Goal: Find specific page/section: Find specific page/section

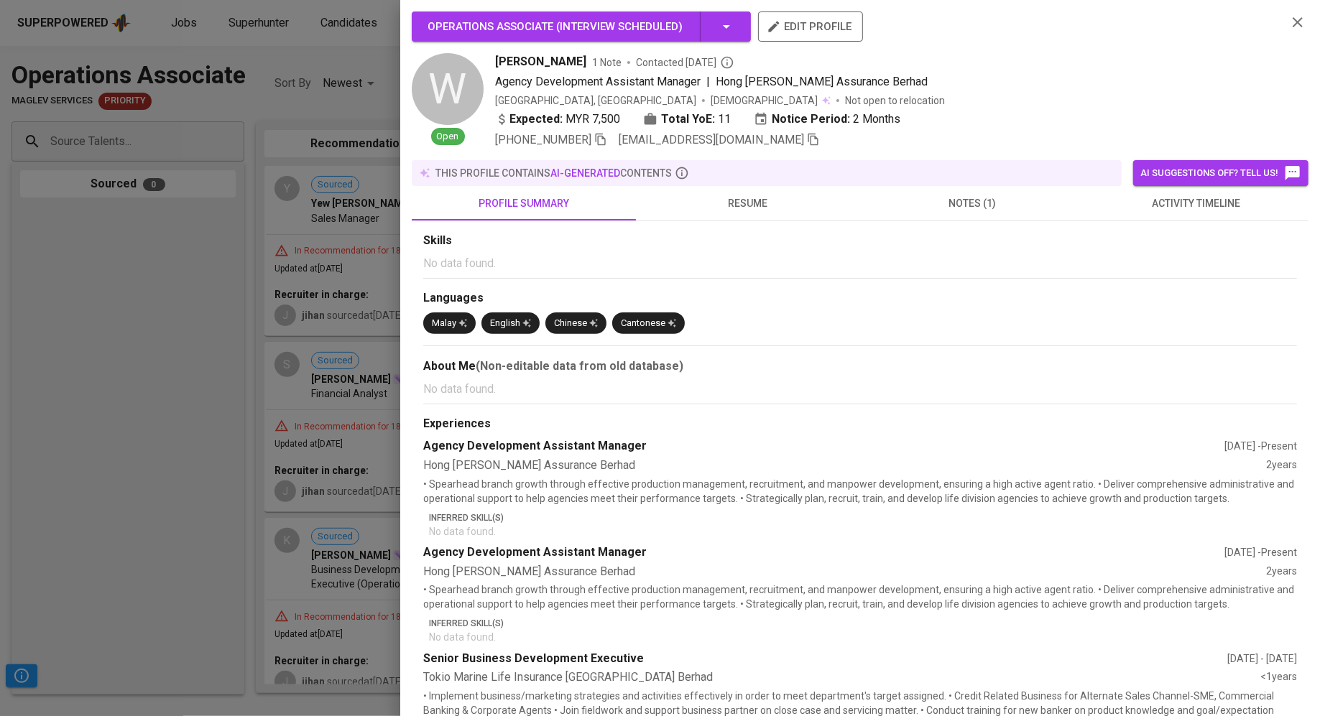
click at [214, 188] on div at bounding box center [660, 358] width 1320 height 716
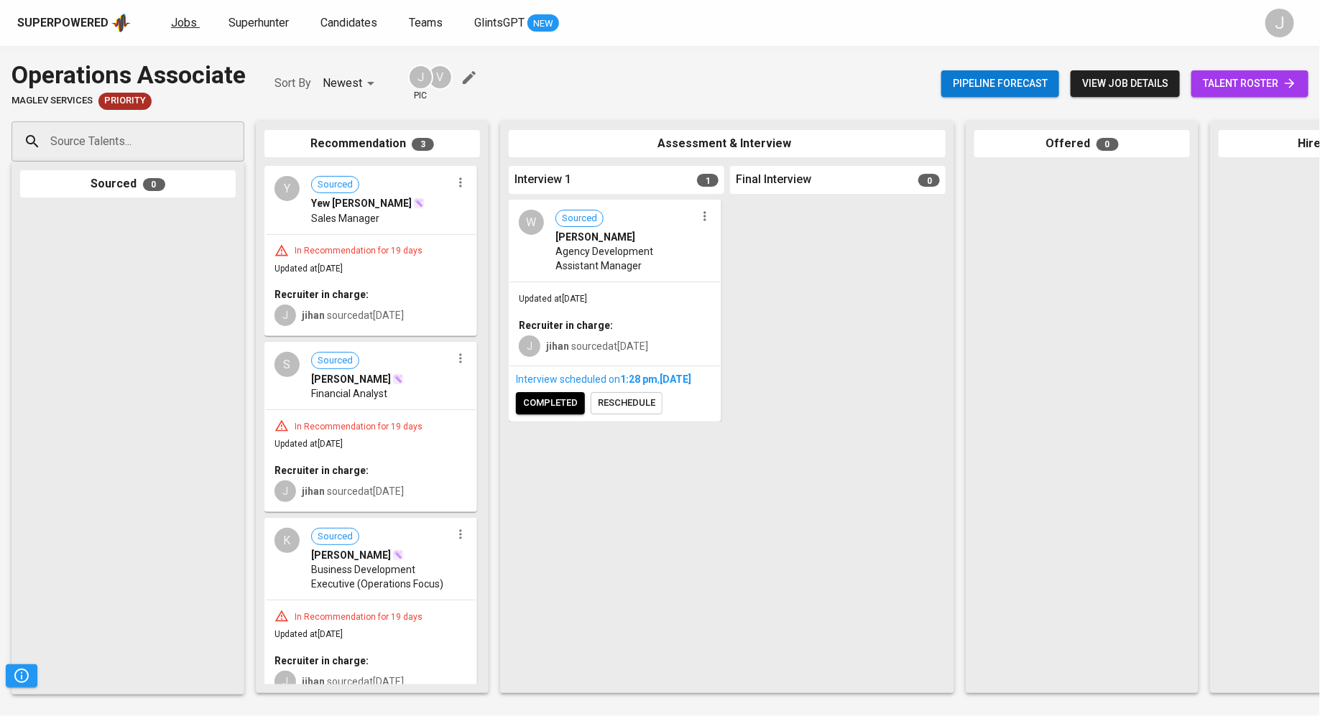
click at [173, 29] on span "Jobs" at bounding box center [184, 23] width 26 height 14
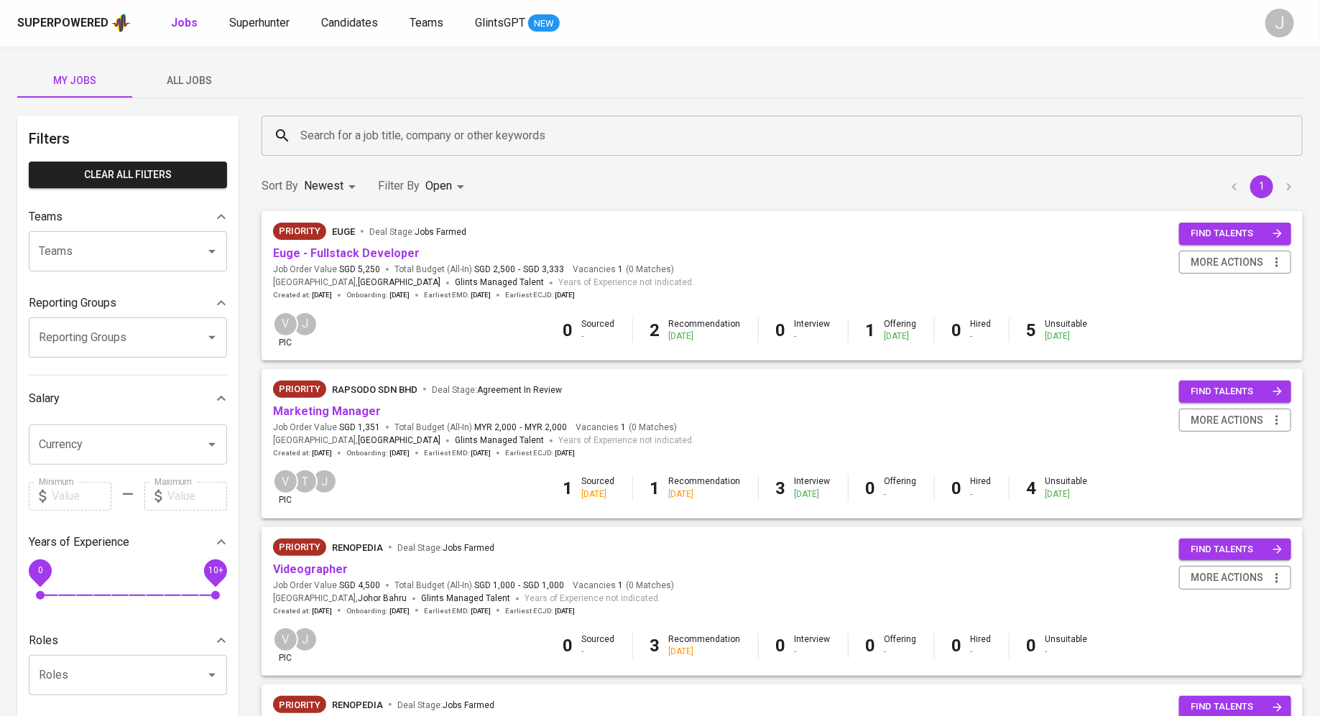
click at [356, 234] on div "euge Deal Stage : Jobs Farmed" at bounding box center [399, 231] width 134 height 17
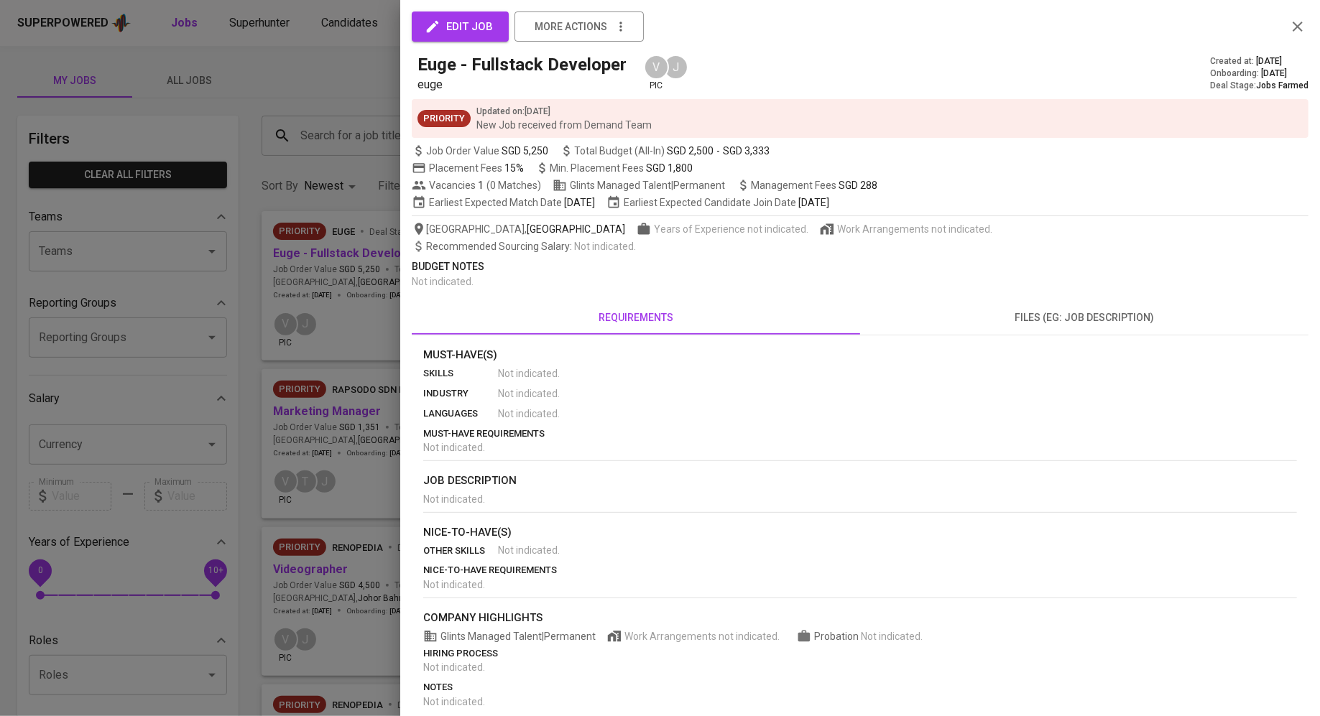
click at [356, 272] on div at bounding box center [660, 358] width 1320 height 716
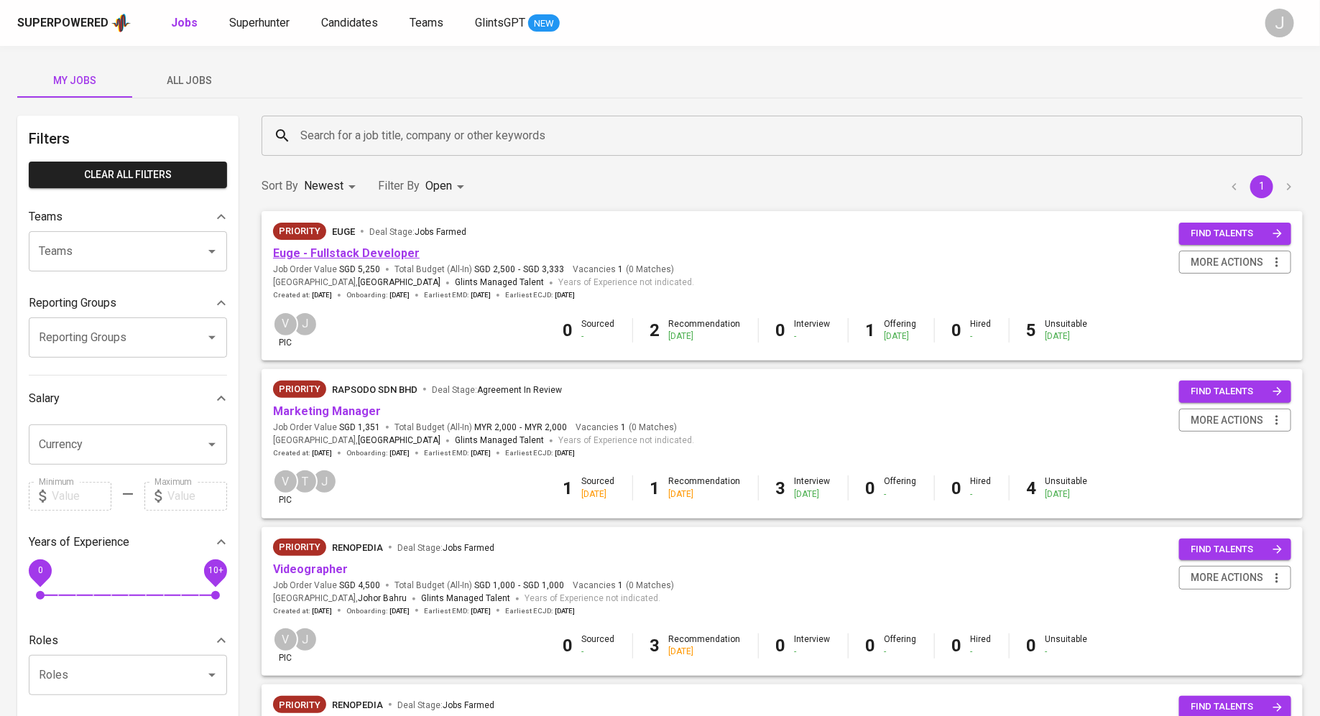
click at [350, 246] on link "Euge - Fullstack Developer" at bounding box center [346, 253] width 147 height 14
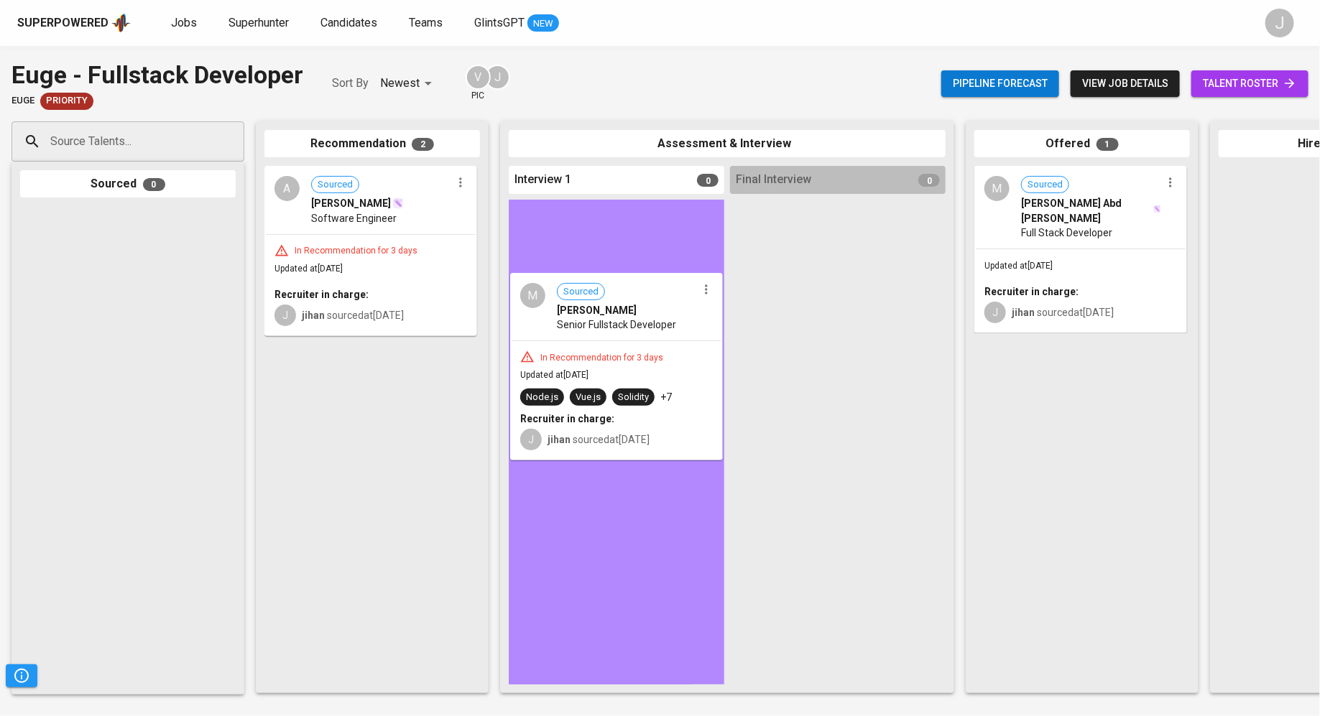
drag, startPoint x: 440, startPoint y: 417, endPoint x: 605, endPoint y: 343, distance: 181.1
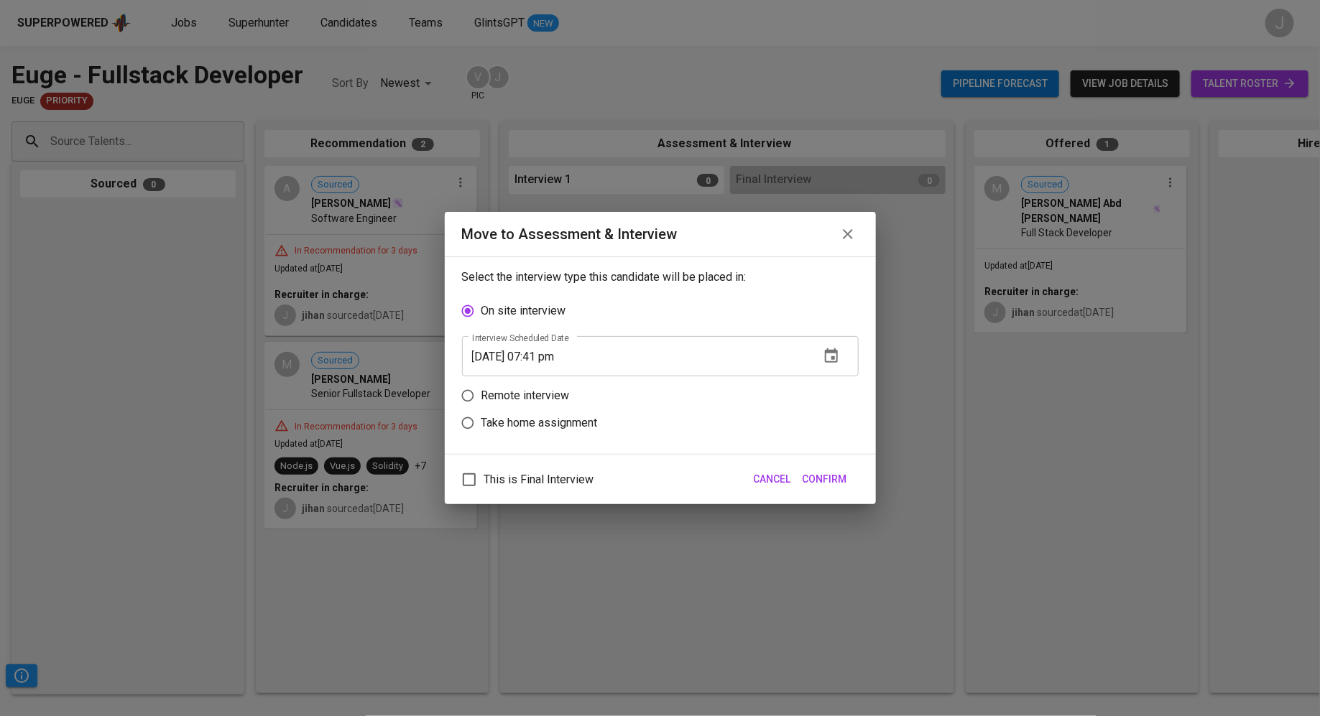
click at [833, 481] on span "Confirm" at bounding box center [825, 480] width 45 height 18
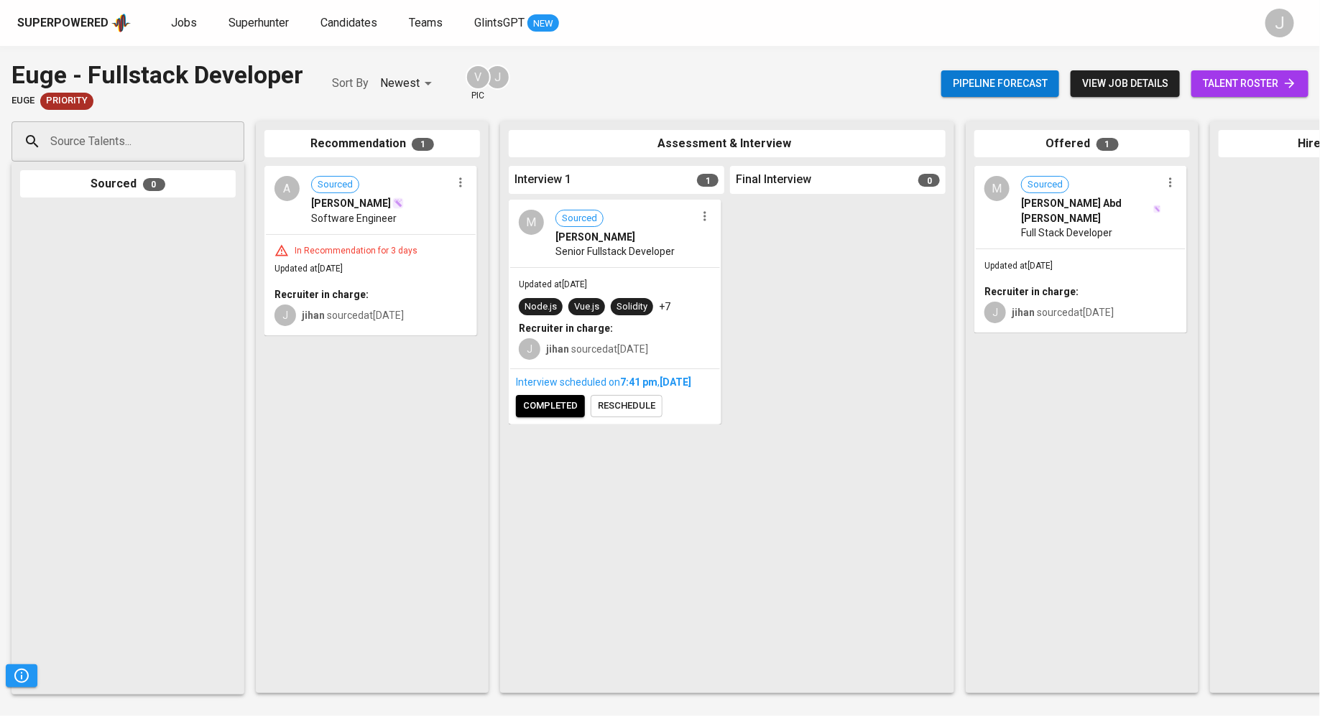
click at [587, 284] on span "Updated at [DATE]" at bounding box center [553, 285] width 68 height 10
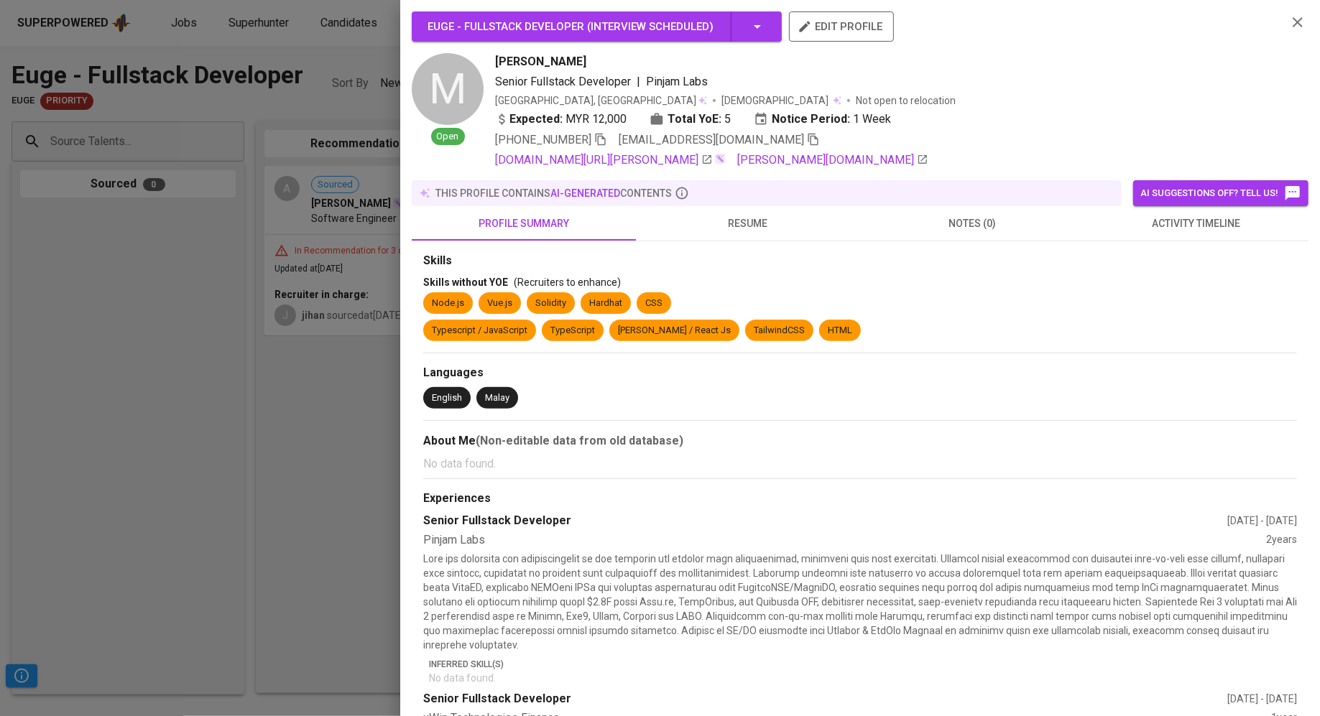
click at [745, 147] on span "[EMAIL_ADDRESS][DOMAIN_NAME]" at bounding box center [719, 139] width 201 height 17
click at [807, 145] on icon "button" at bounding box center [813, 139] width 13 height 13
